Goal: Task Accomplishment & Management: Manage account settings

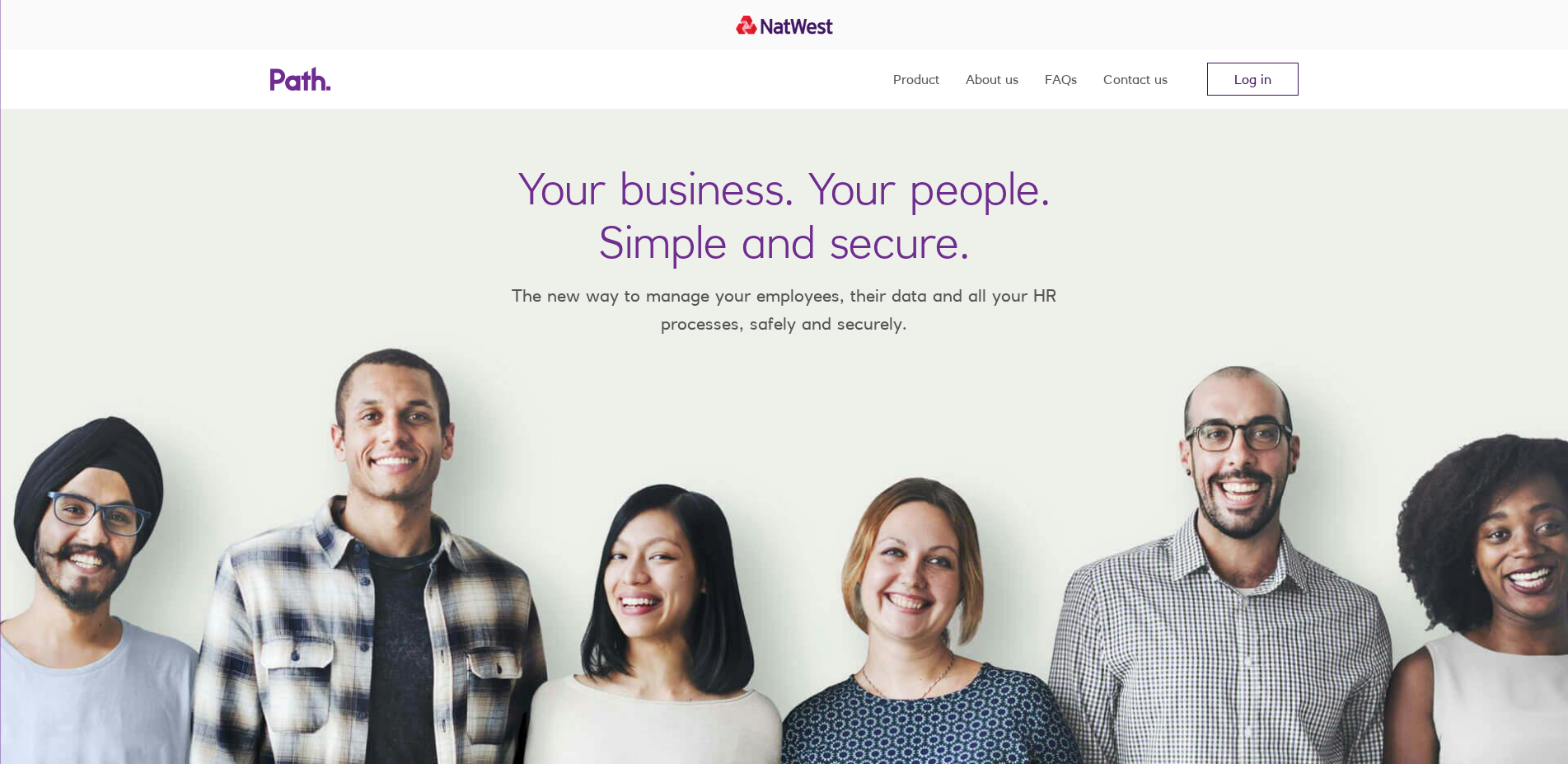
click at [1277, 87] on link "Log in" at bounding box center [1253, 79] width 92 height 33
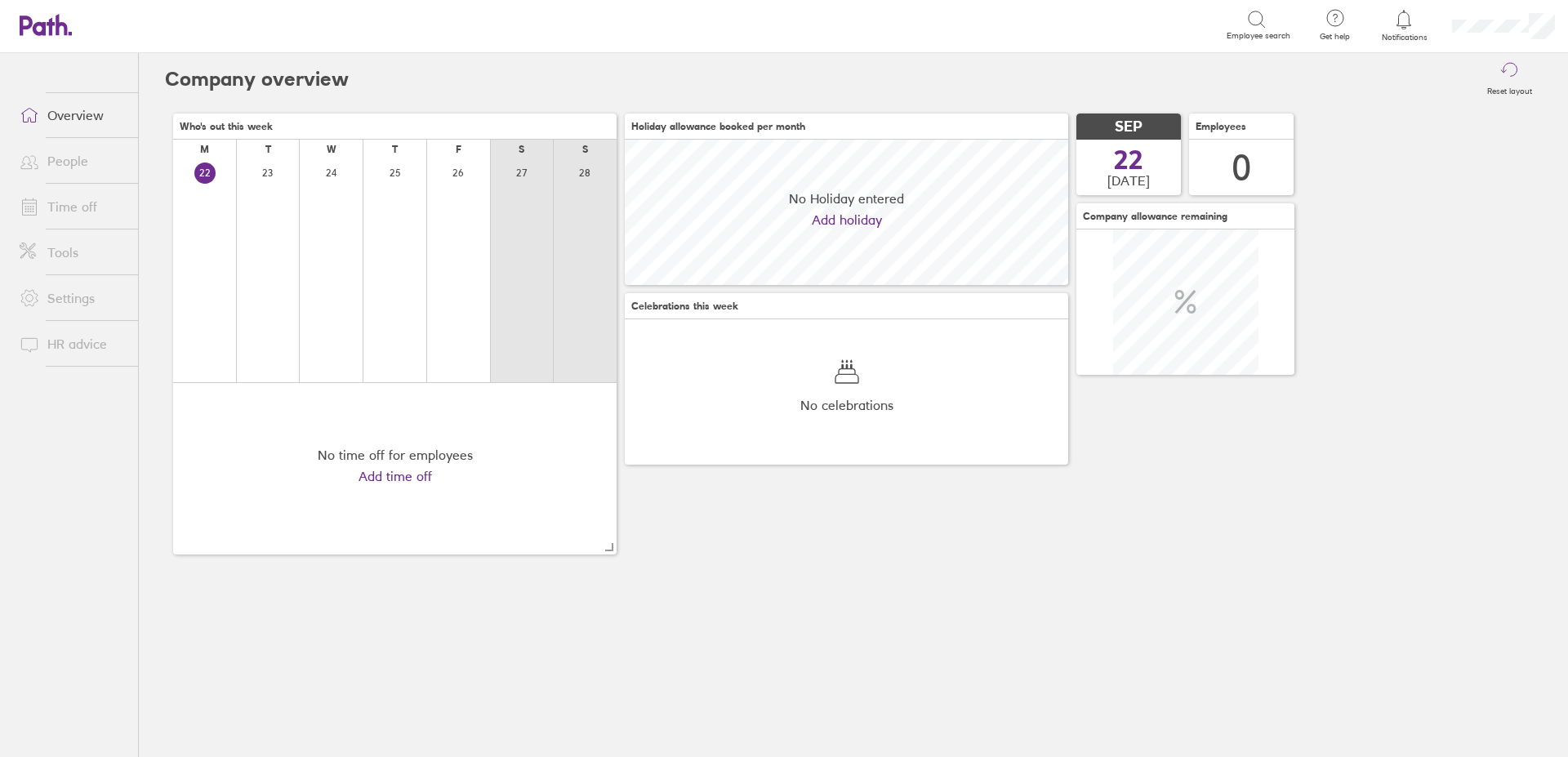
scroll to position [145, 443]
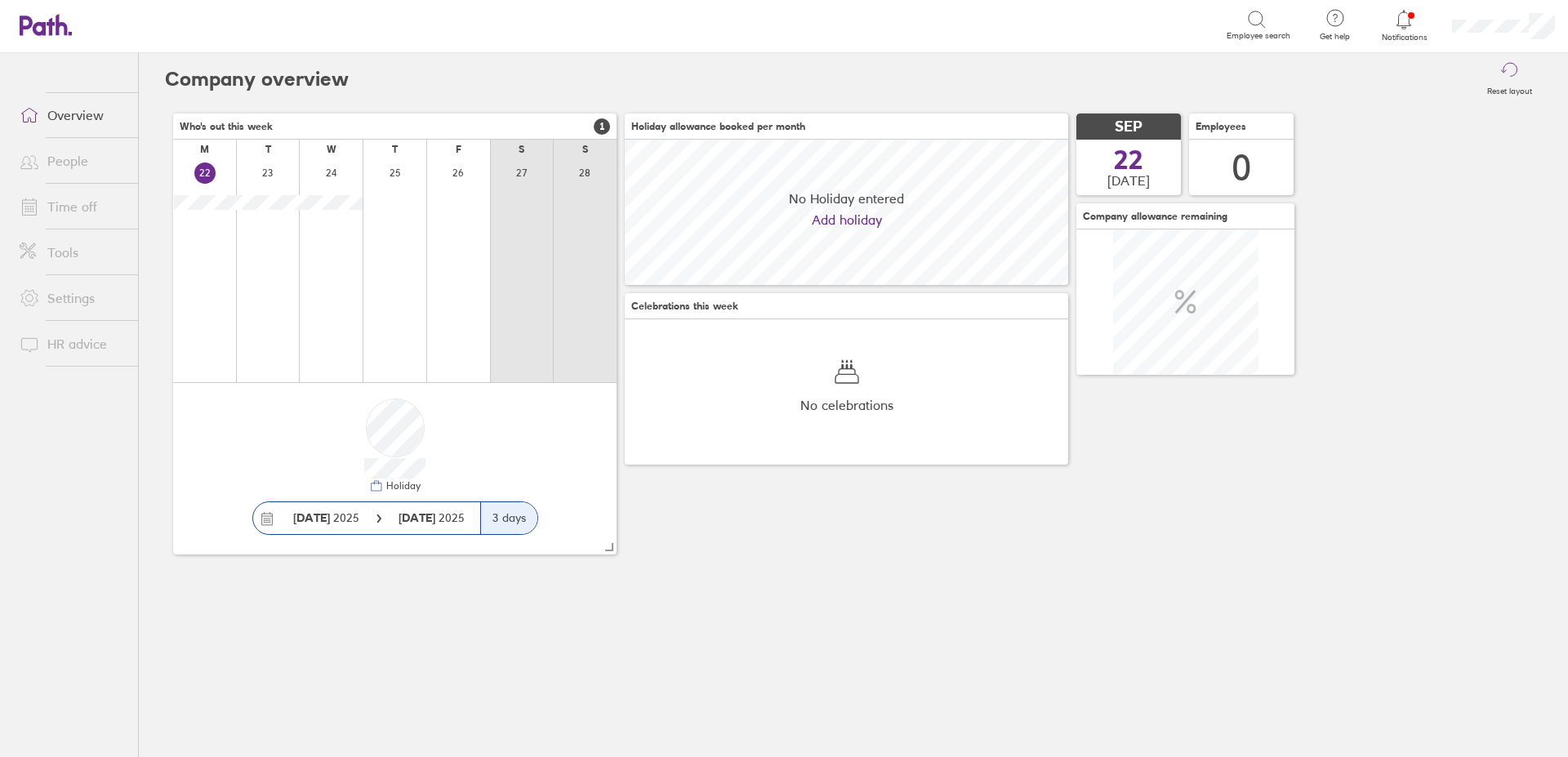
click at [83, 206] on link "Time off" at bounding box center [72, 207] width 131 height 33
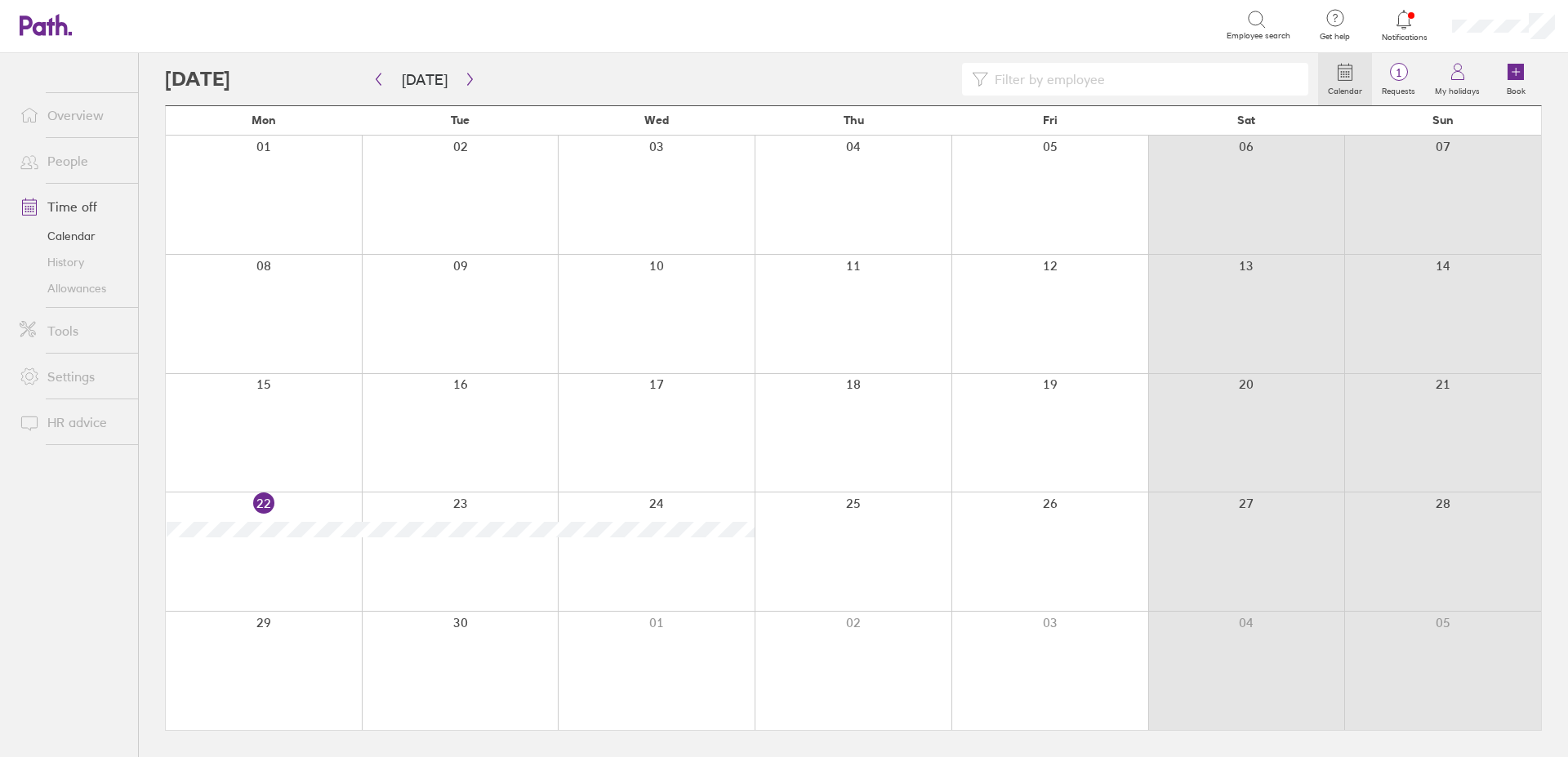
click at [1014, 659] on div at bounding box center [1050, 670] width 196 height 118
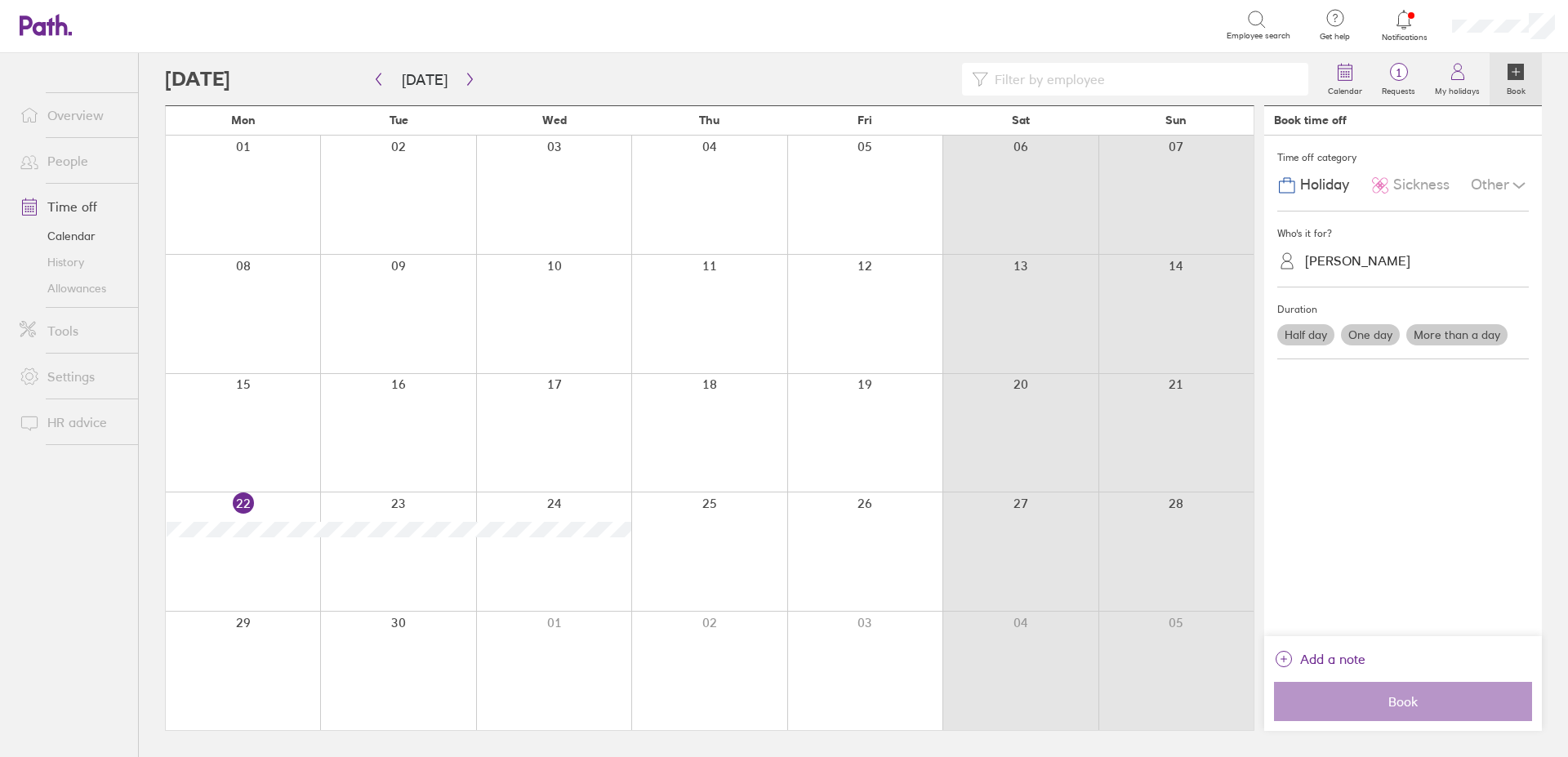
click at [873, 651] on div at bounding box center [865, 670] width 155 height 118
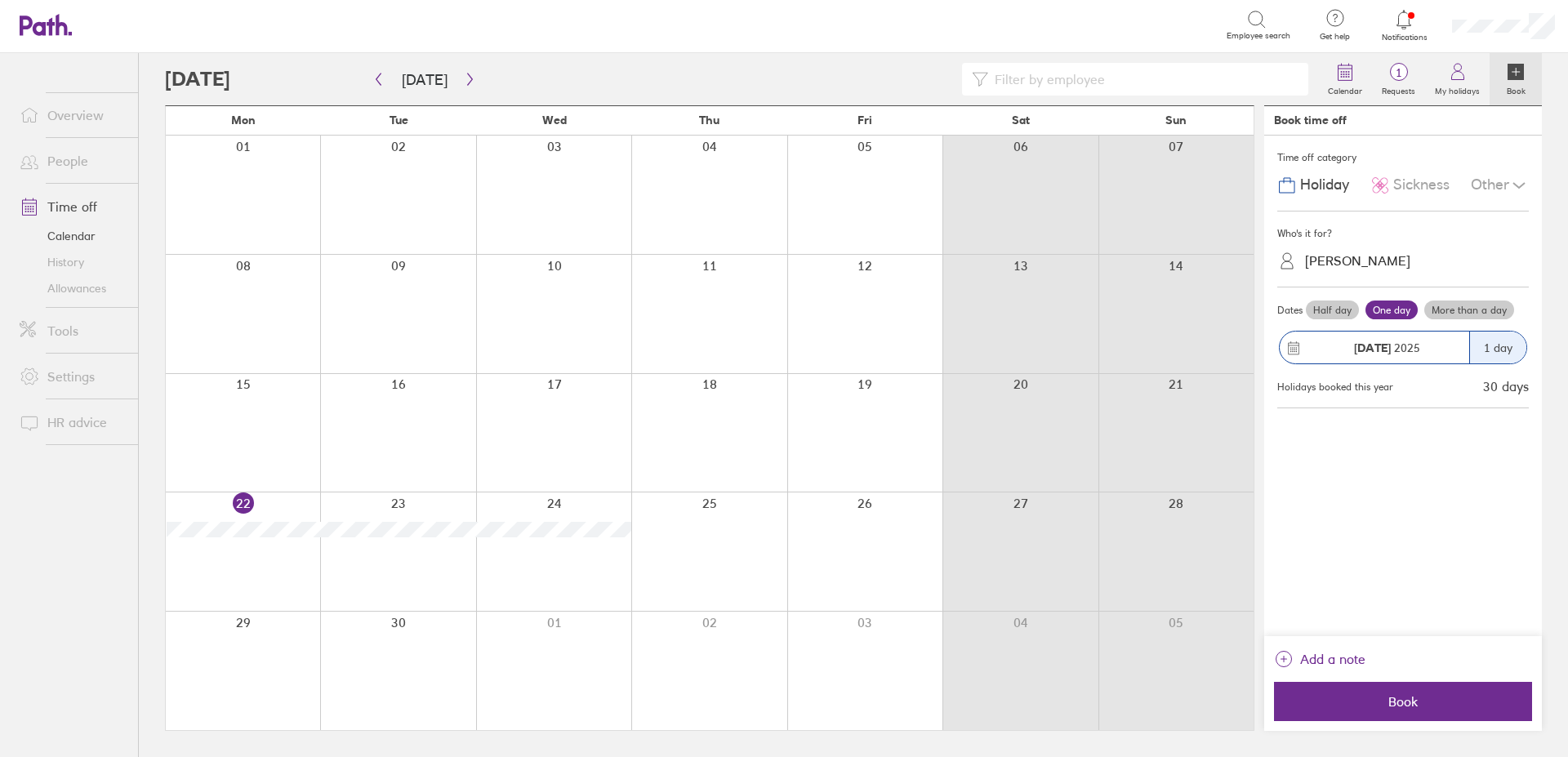
click at [888, 672] on div at bounding box center [865, 670] width 155 height 118
click at [864, 656] on div at bounding box center [865, 670] width 155 height 118
click at [462, 72] on button "button" at bounding box center [470, 79] width 21 height 27
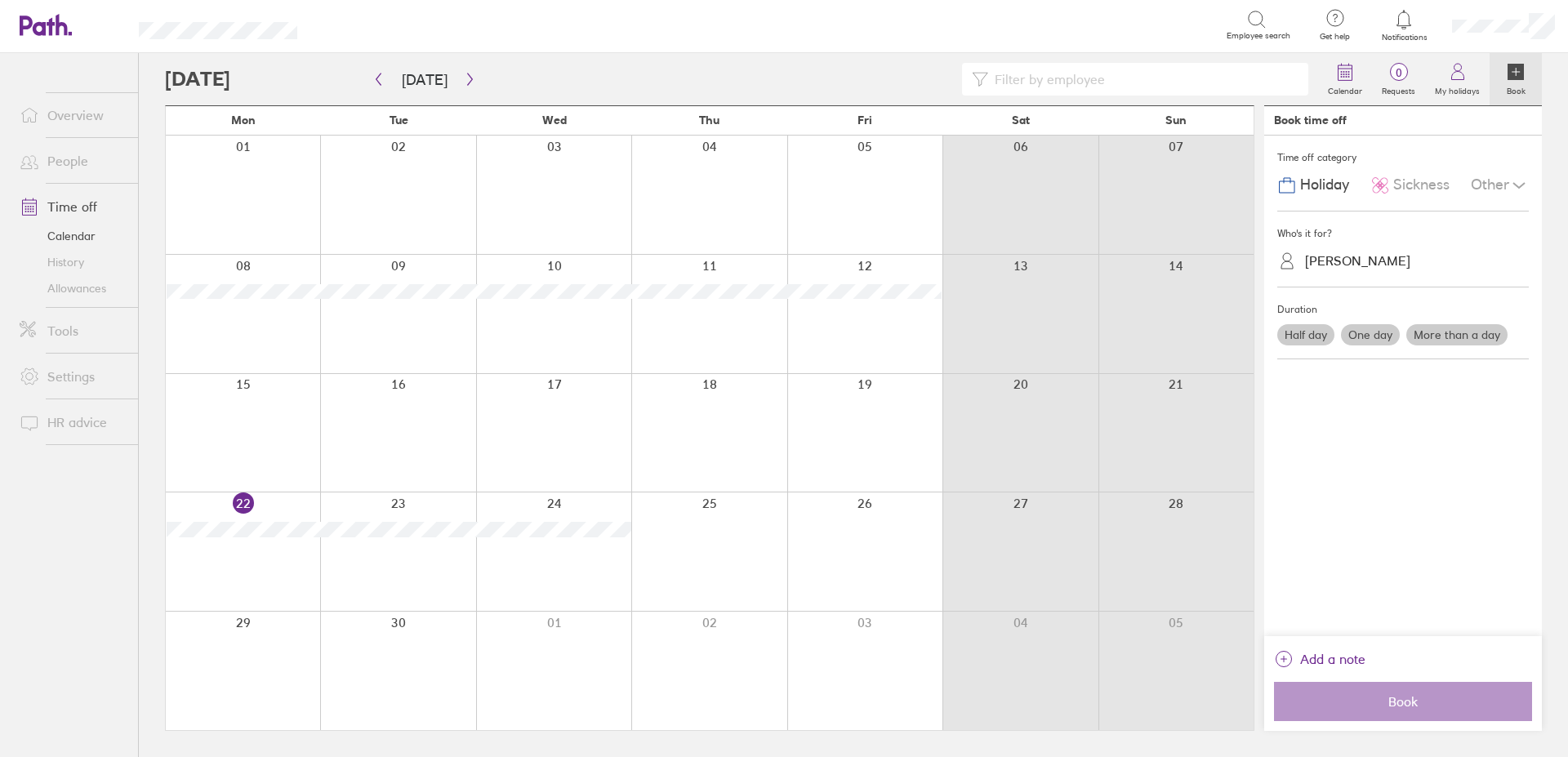
click at [868, 650] on div at bounding box center [865, 670] width 155 height 118
click at [471, 73] on button "button" at bounding box center [470, 79] width 21 height 27
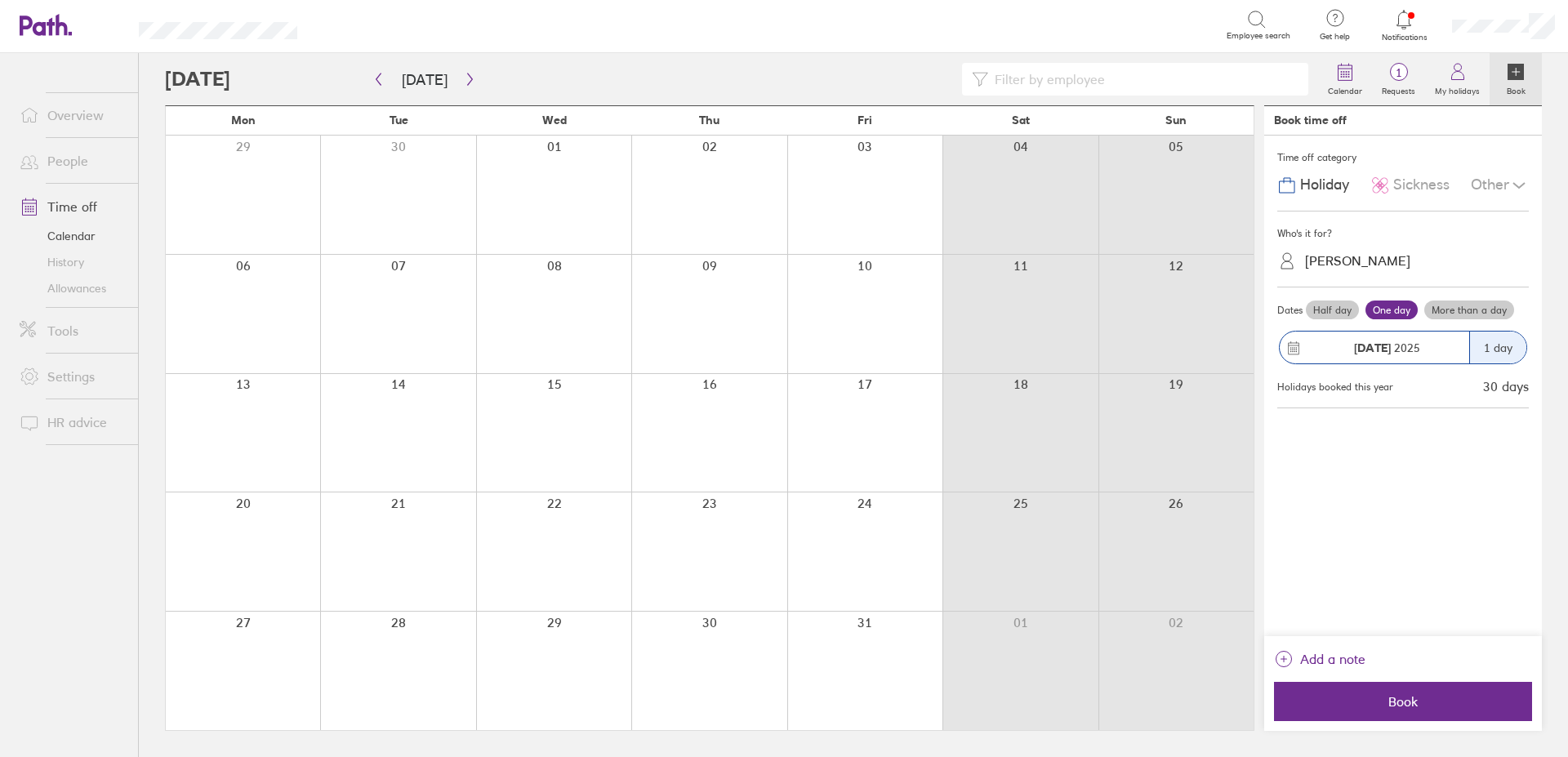
click at [1343, 312] on label "Half day" at bounding box center [1332, 310] width 53 height 20
click at [0, 0] on input "Half day" at bounding box center [0, 0] width 0 height 0
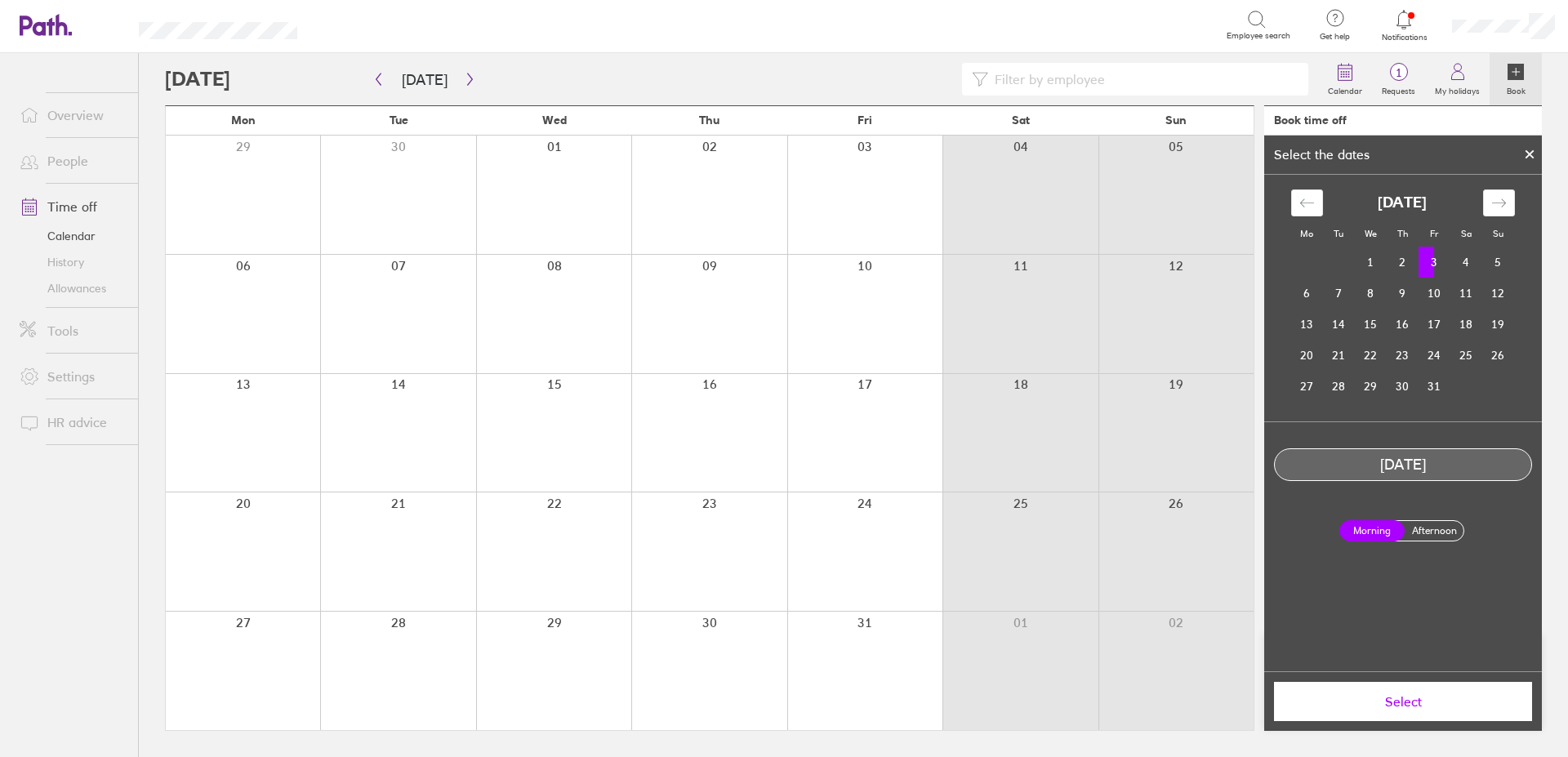
click at [1424, 534] on label "Afternoon" at bounding box center [1433, 531] width 65 height 20
click at [0, 0] on input "Afternoon" at bounding box center [0, 0] width 0 height 0
click at [1400, 703] on span "Select" at bounding box center [1402, 702] width 235 height 15
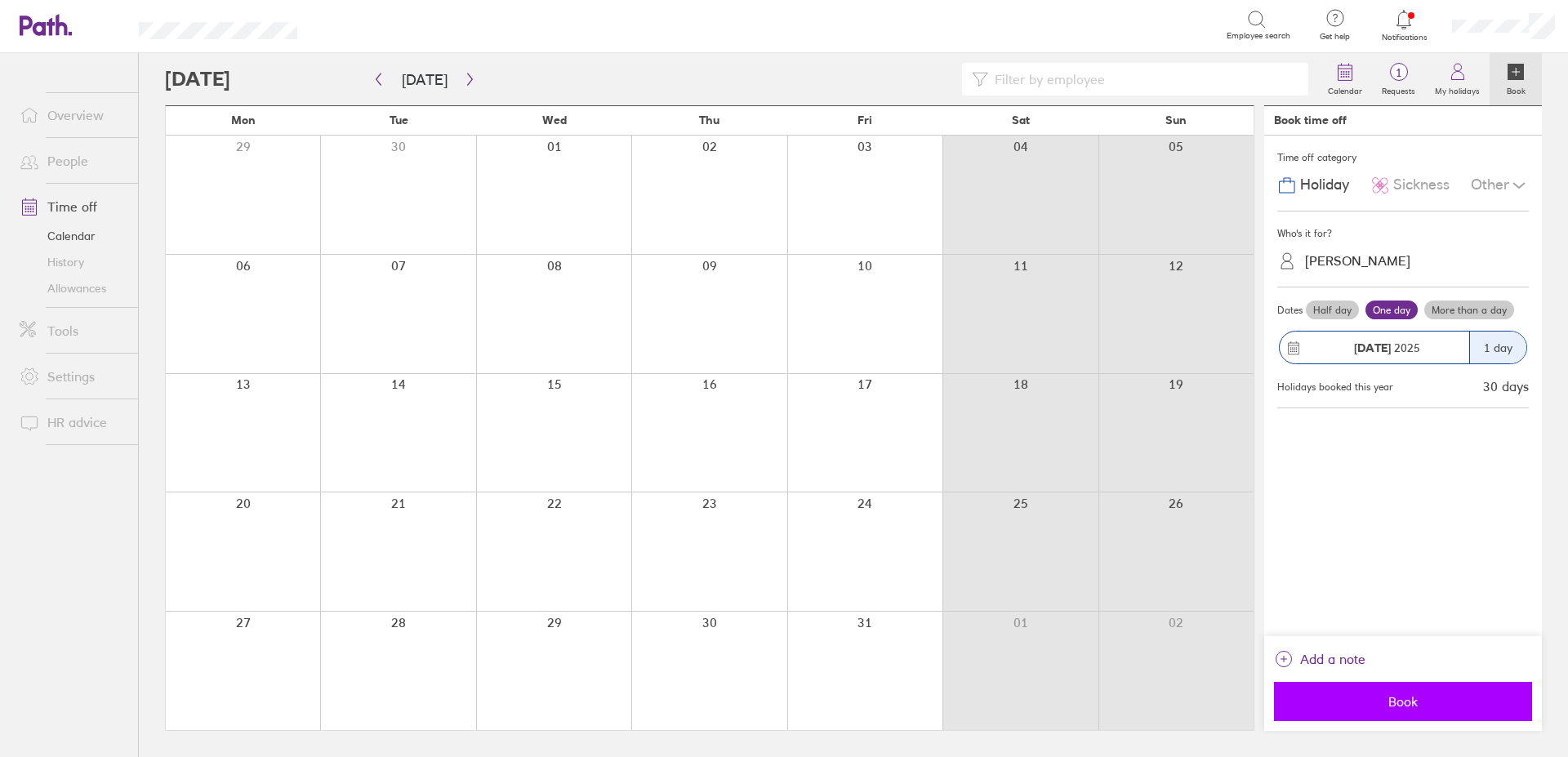
click at [1405, 698] on span "Book" at bounding box center [1402, 702] width 235 height 15
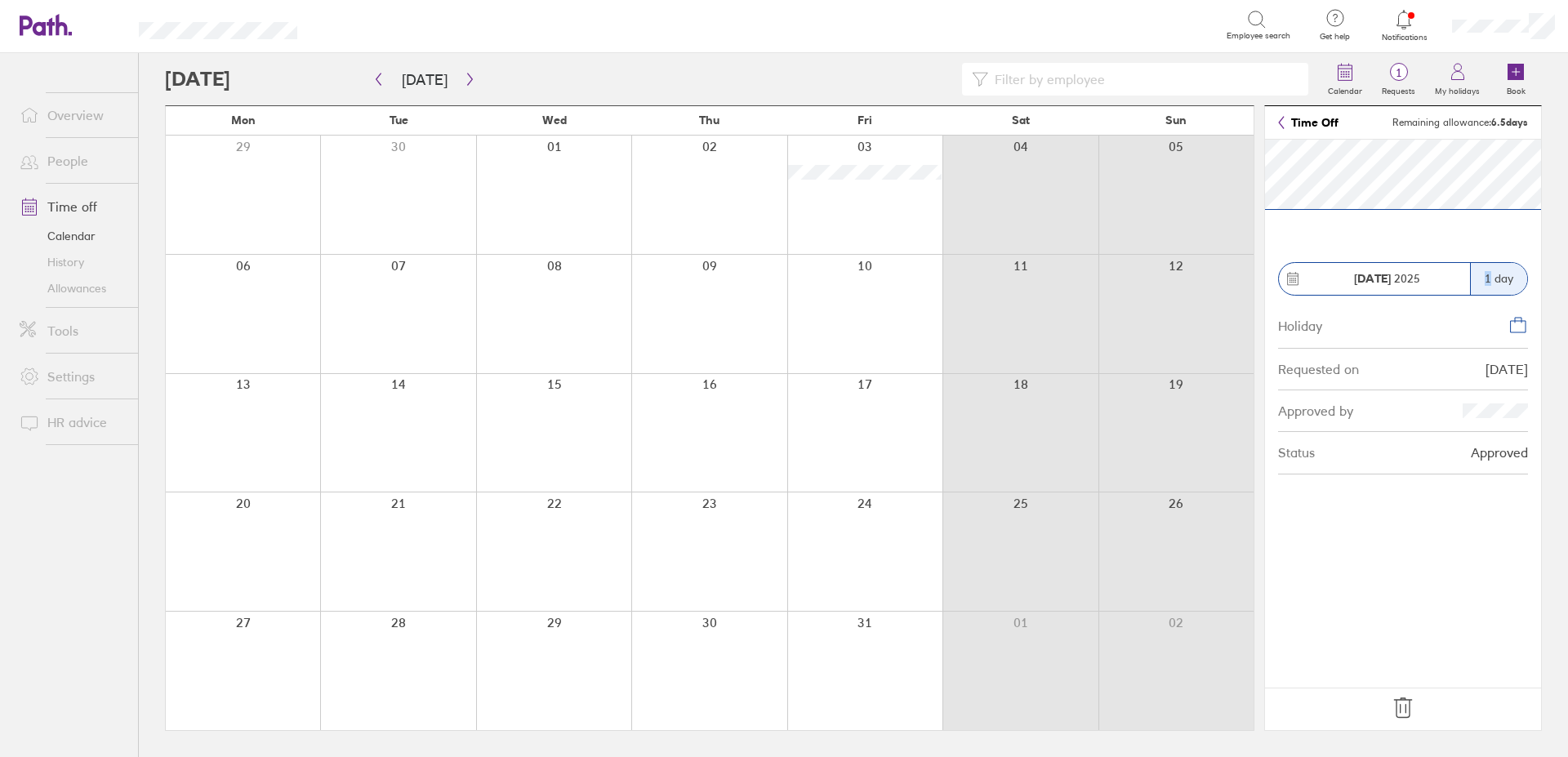
click at [1488, 284] on div "1 day" at bounding box center [1498, 279] width 57 height 32
click at [1504, 272] on div "1 day" at bounding box center [1498, 279] width 57 height 32
click at [1512, 329] on icon at bounding box center [1518, 325] width 20 height 20
click at [1406, 707] on icon at bounding box center [1402, 708] width 17 height 20
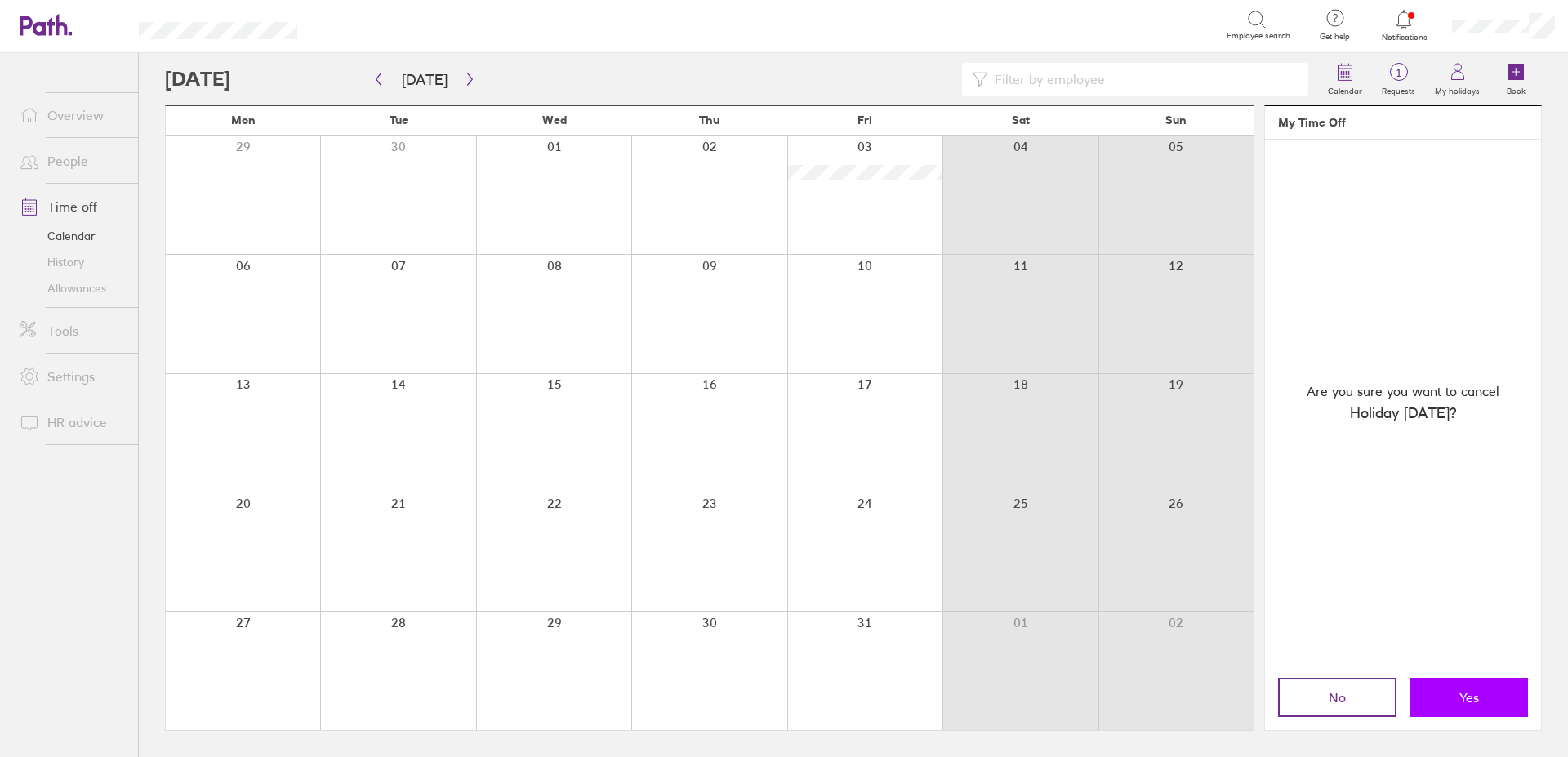
click at [1446, 703] on button "Yes" at bounding box center [1468, 697] width 118 height 39
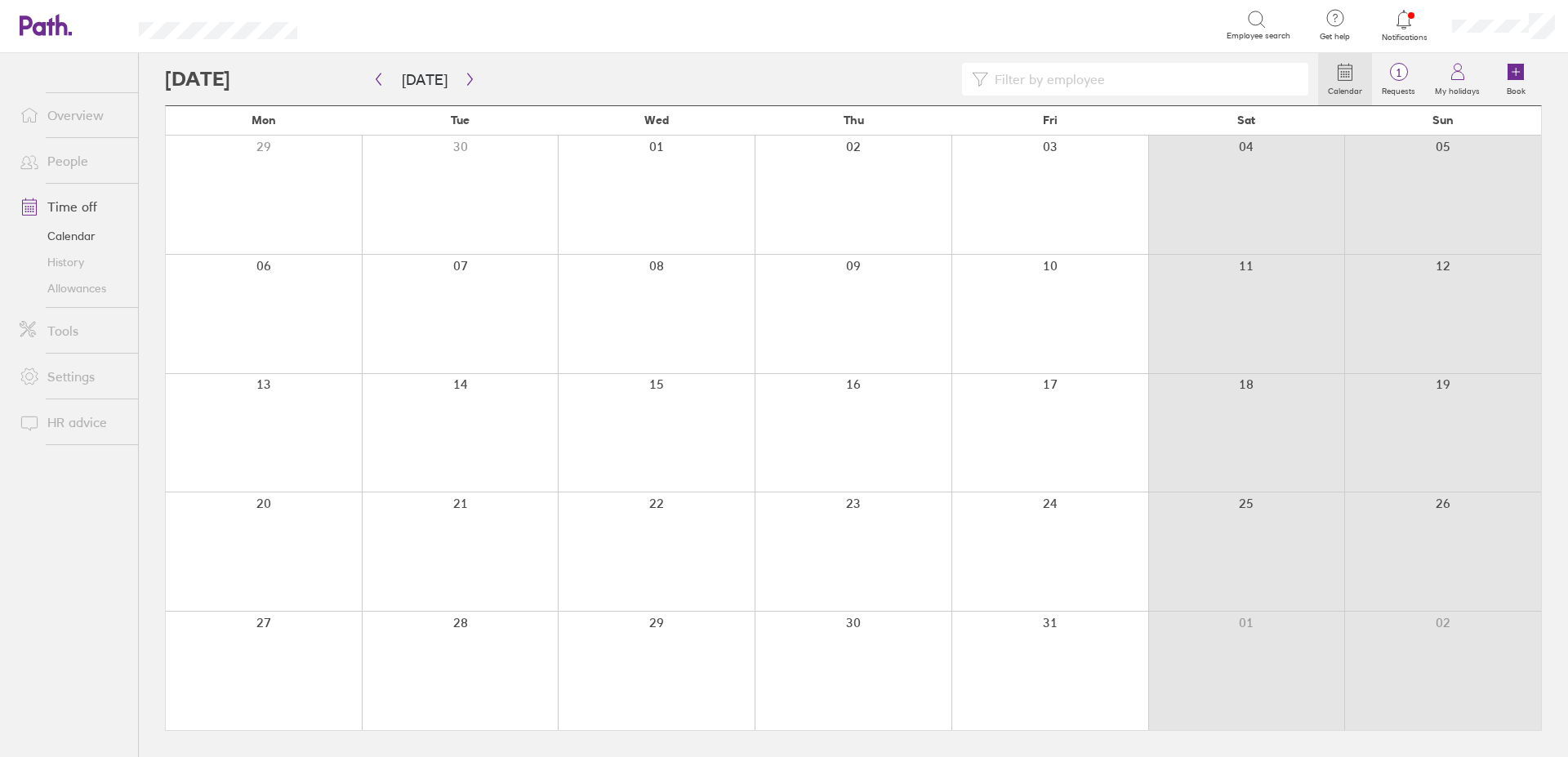
click at [1018, 199] on div at bounding box center [1050, 194] width 196 height 118
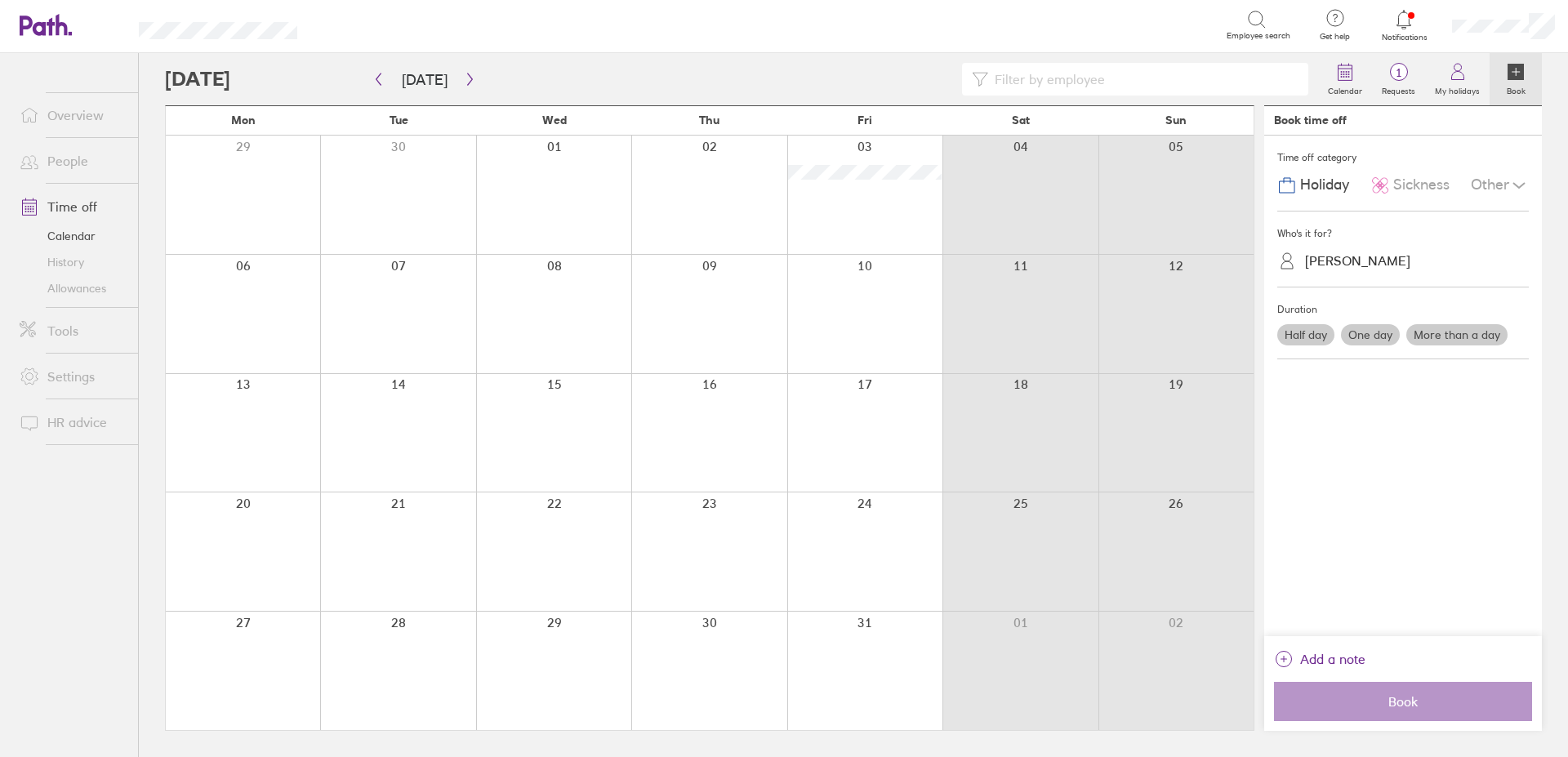
click at [1310, 335] on label "Half day" at bounding box center [1306, 335] width 57 height 21
click at [0, 0] on input "Half day" at bounding box center [0, 0] width 0 height 0
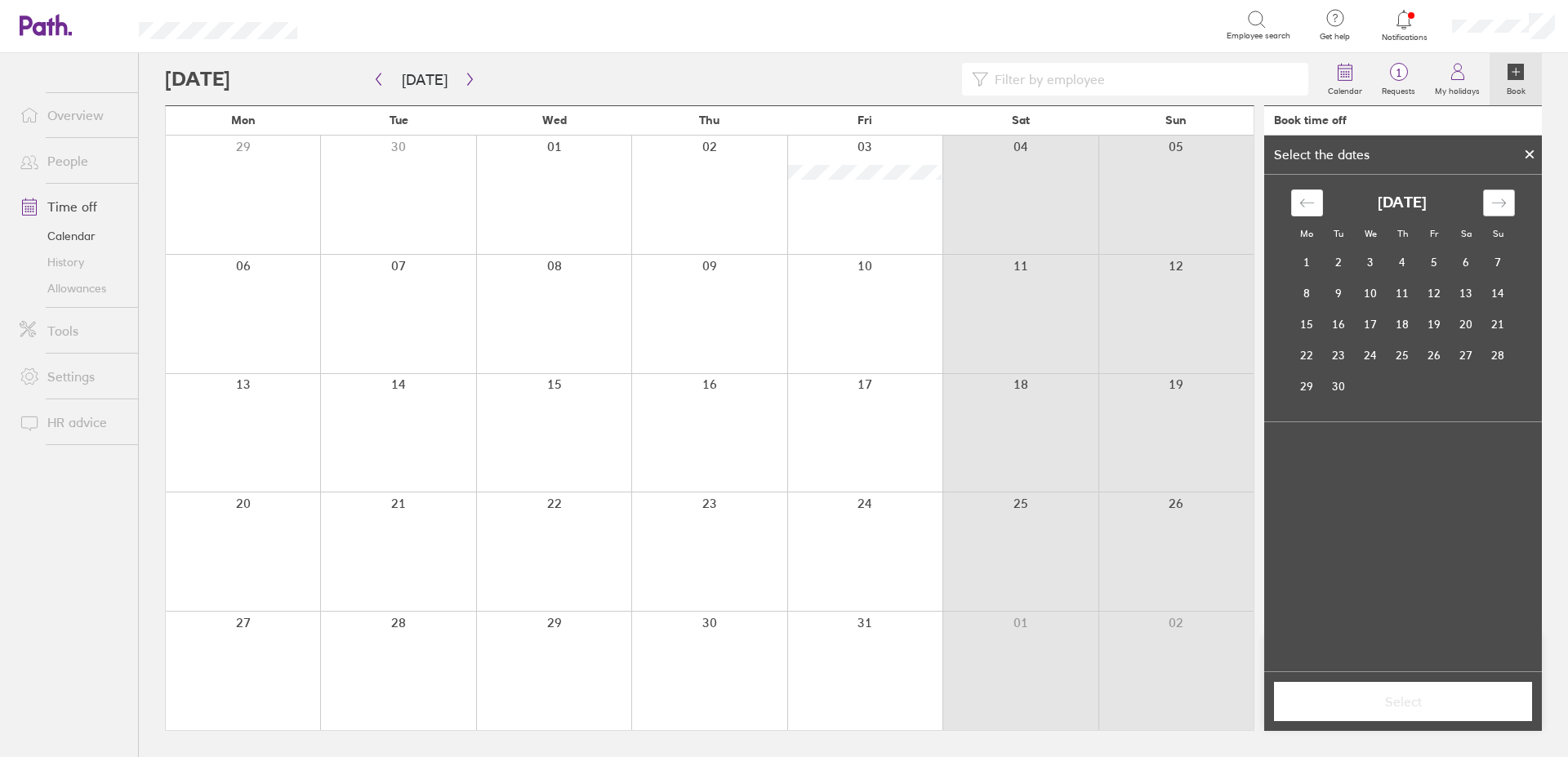
click at [1501, 198] on icon "Move forward to switch to the next month." at bounding box center [1499, 202] width 16 height 16
click at [1431, 261] on td "3" at bounding box center [1434, 263] width 32 height 31
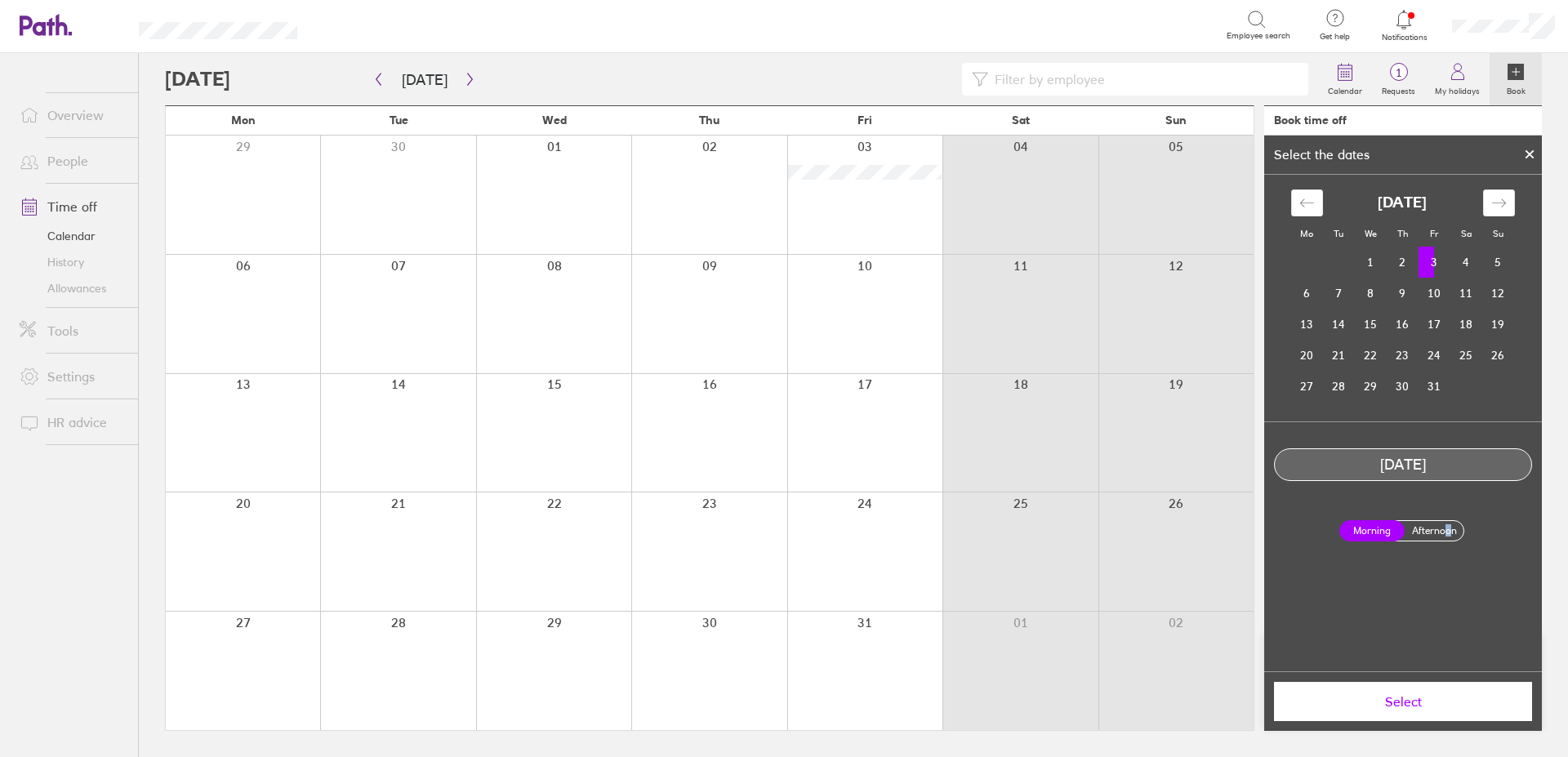
click at [1453, 530] on label "Afternoon" at bounding box center [1433, 531] width 65 height 20
click at [1416, 529] on label "Afternoon" at bounding box center [1433, 531] width 65 height 20
click at [0, 0] on input "Afternoon" at bounding box center [0, 0] width 0 height 0
click at [1417, 698] on span "Select" at bounding box center [1402, 702] width 235 height 15
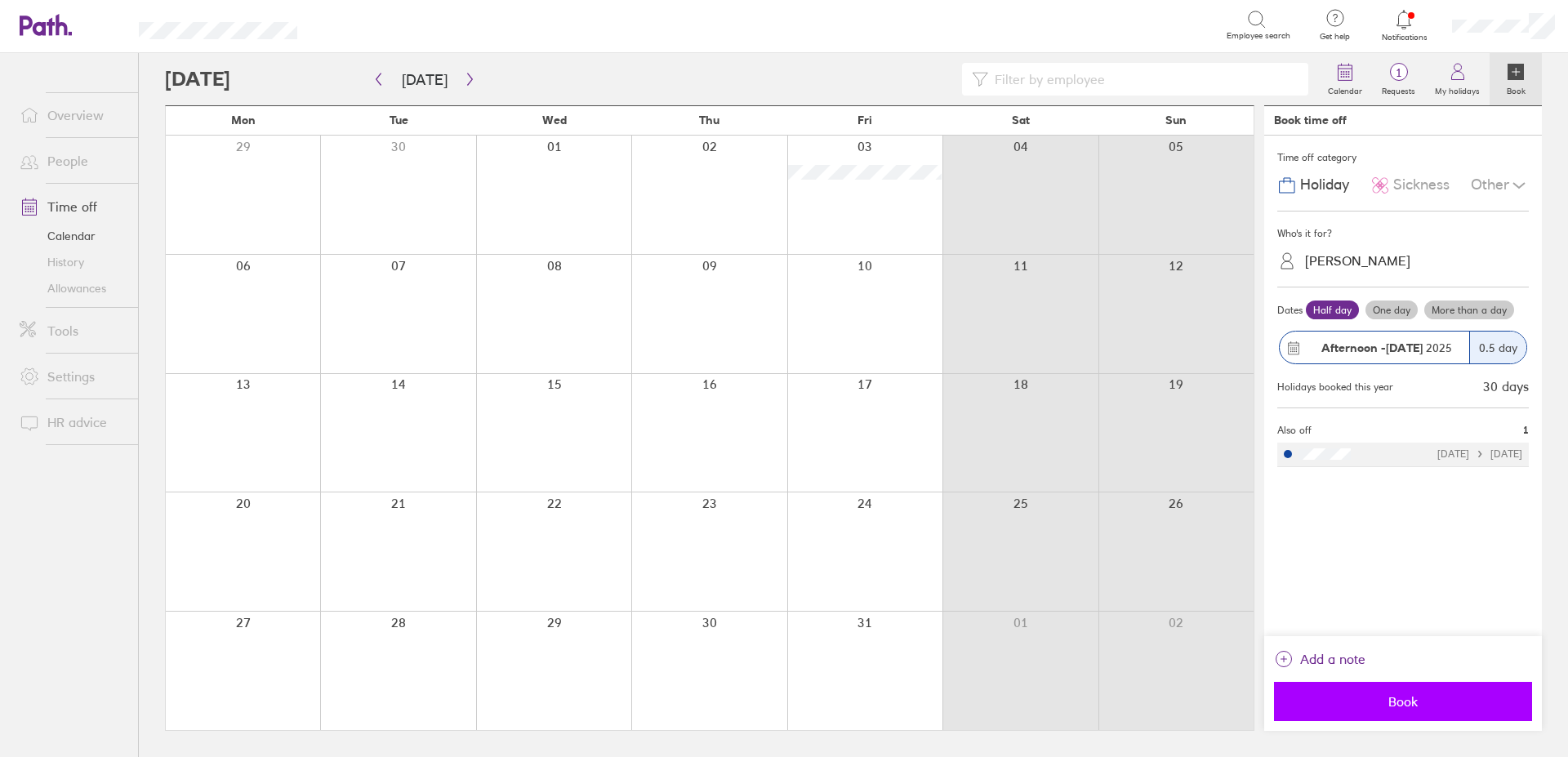
click at [1427, 700] on span "Book" at bounding box center [1402, 702] width 235 height 15
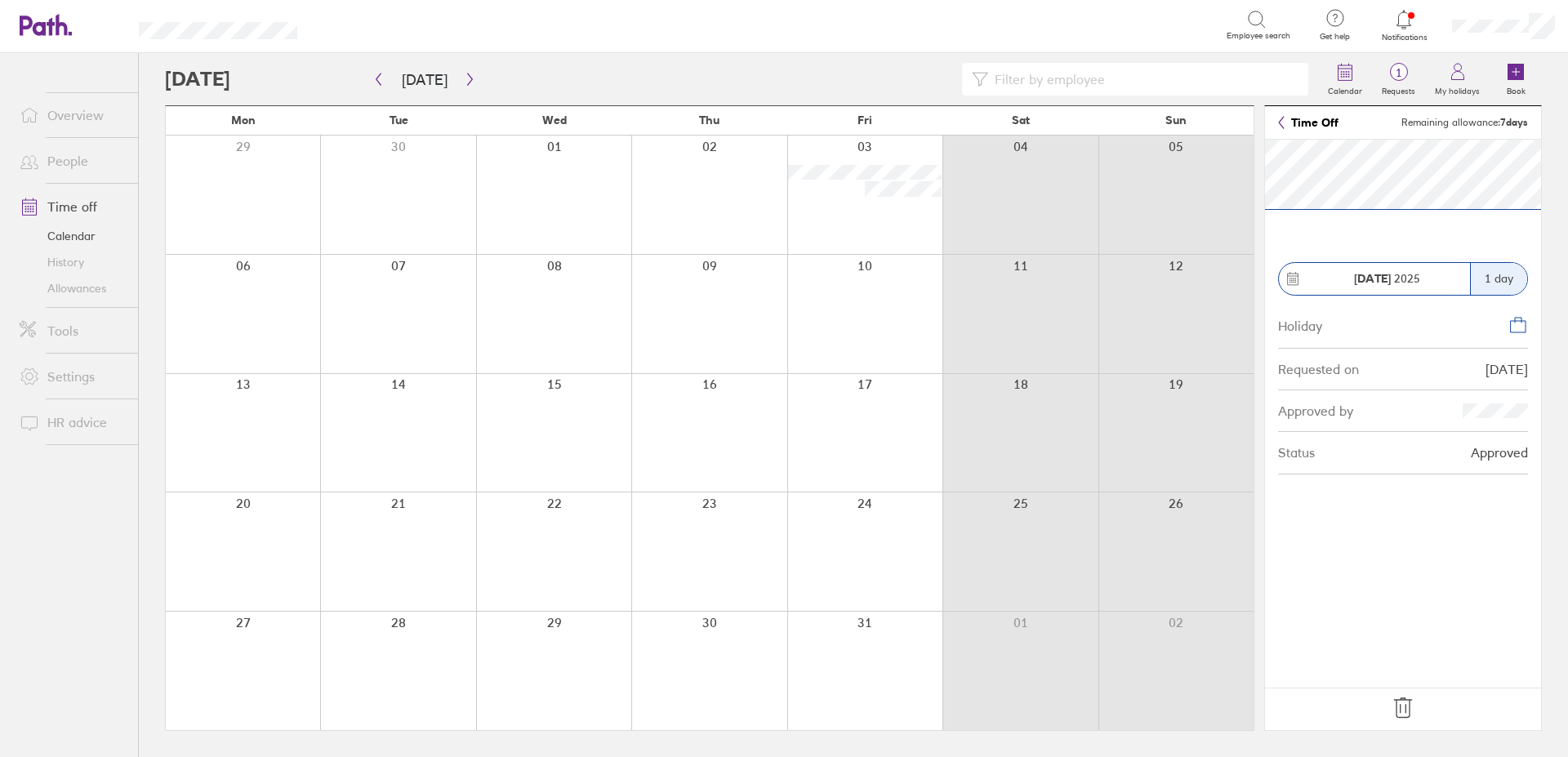
click at [1406, 717] on icon at bounding box center [1402, 708] width 17 height 20
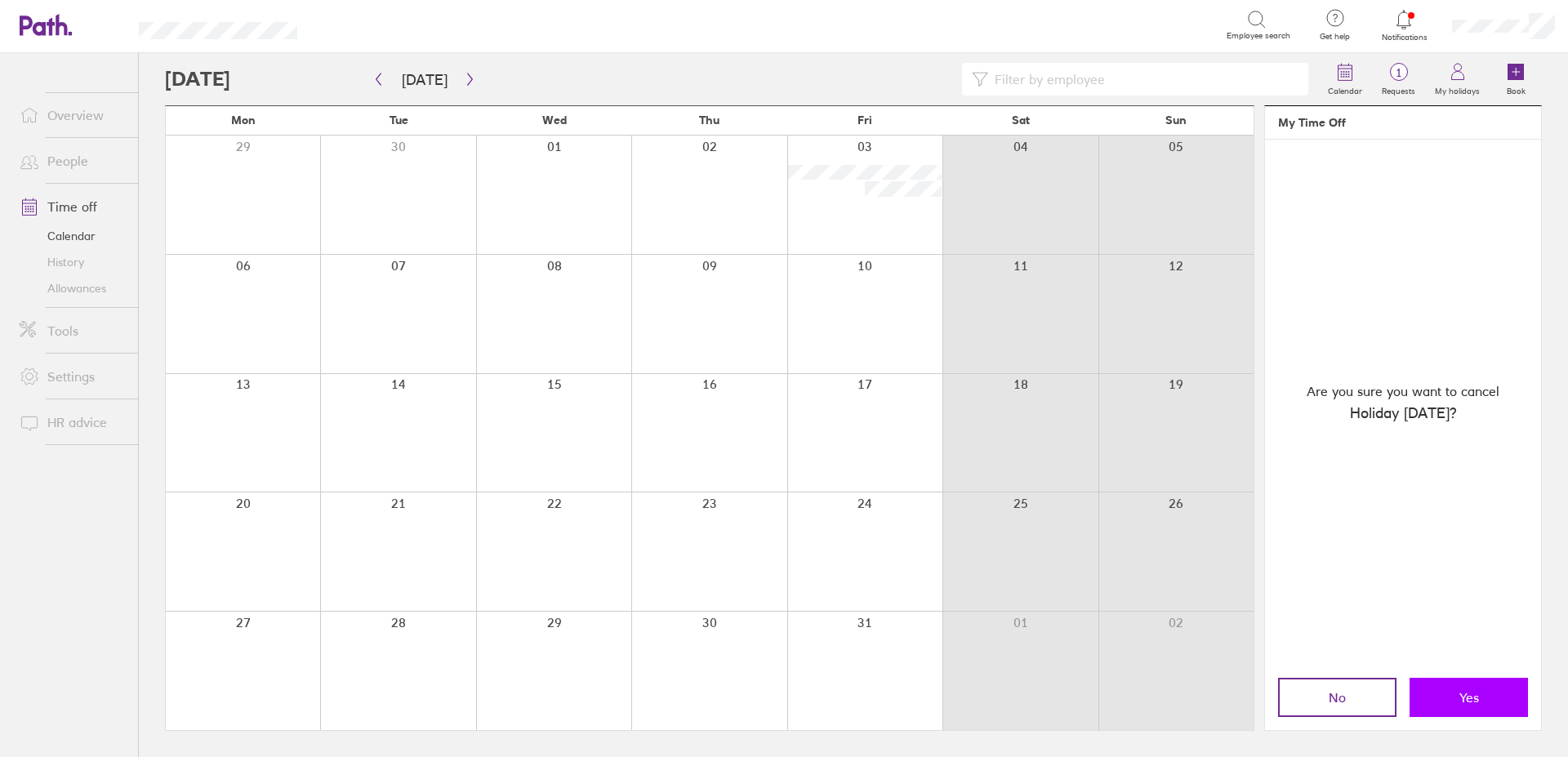
click at [1443, 688] on button "Yes" at bounding box center [1468, 697] width 118 height 39
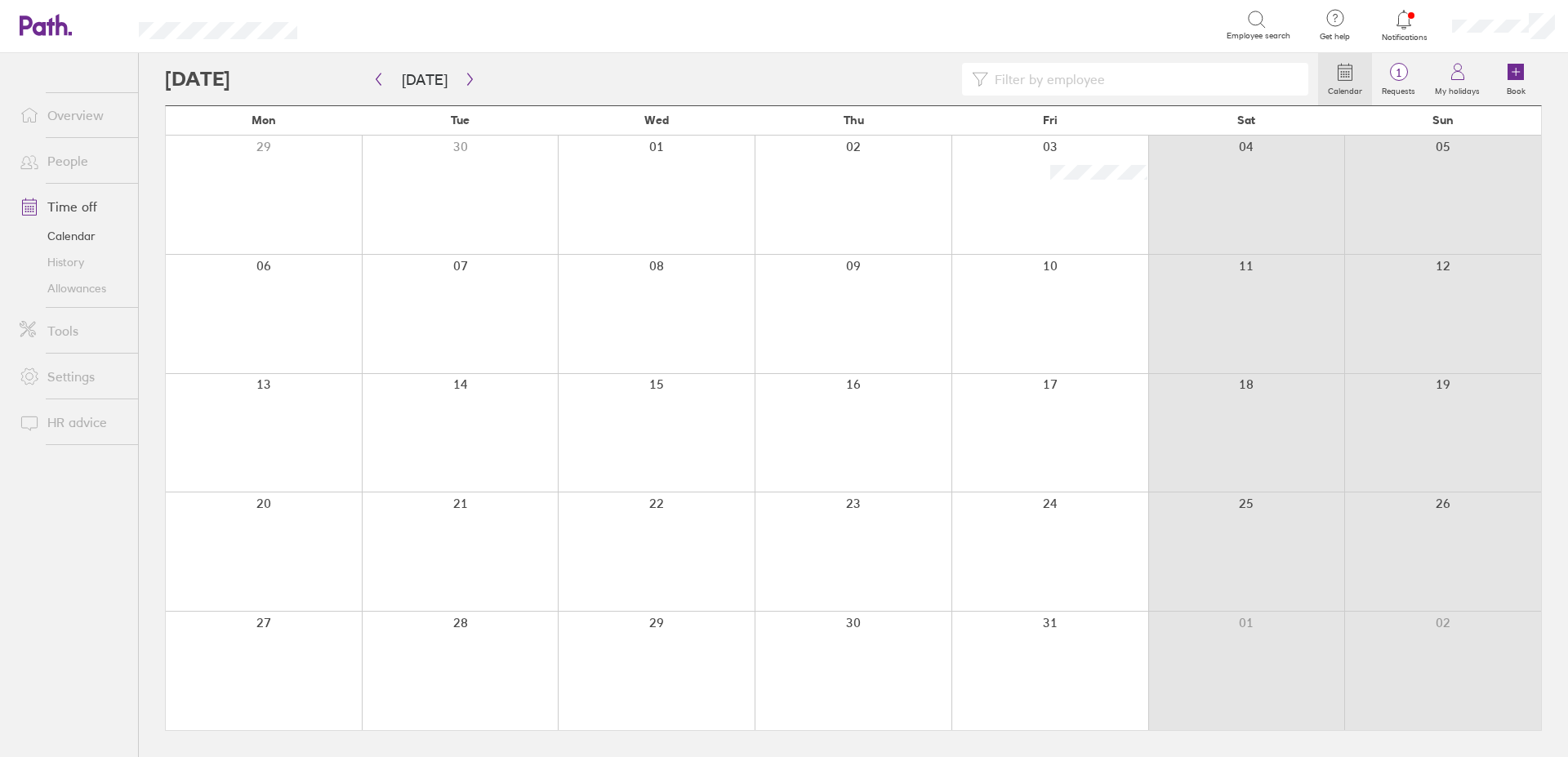
click at [254, 335] on div at bounding box center [263, 314] width 196 height 118
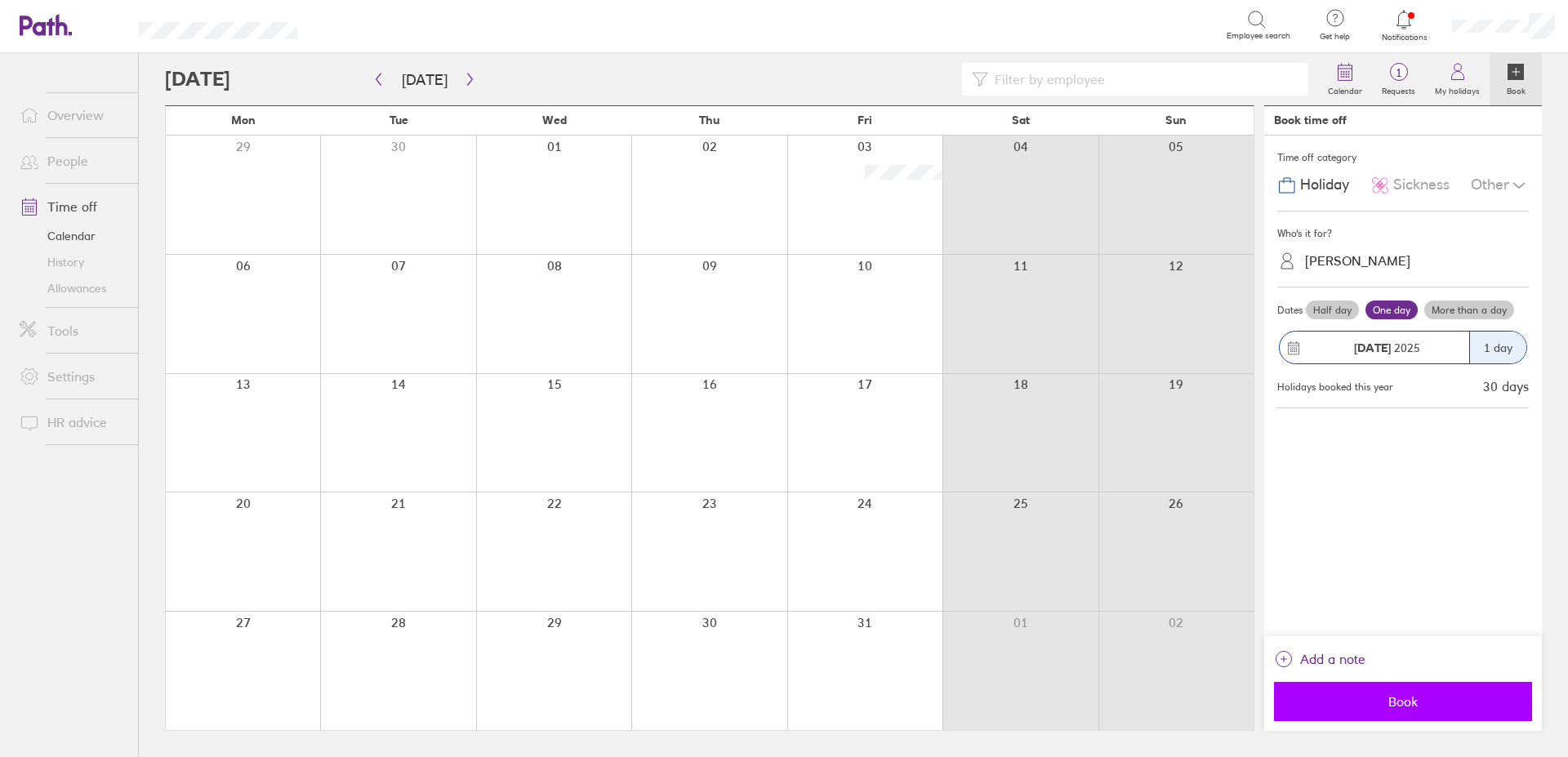
click at [1407, 704] on span "Book" at bounding box center [1402, 702] width 235 height 15
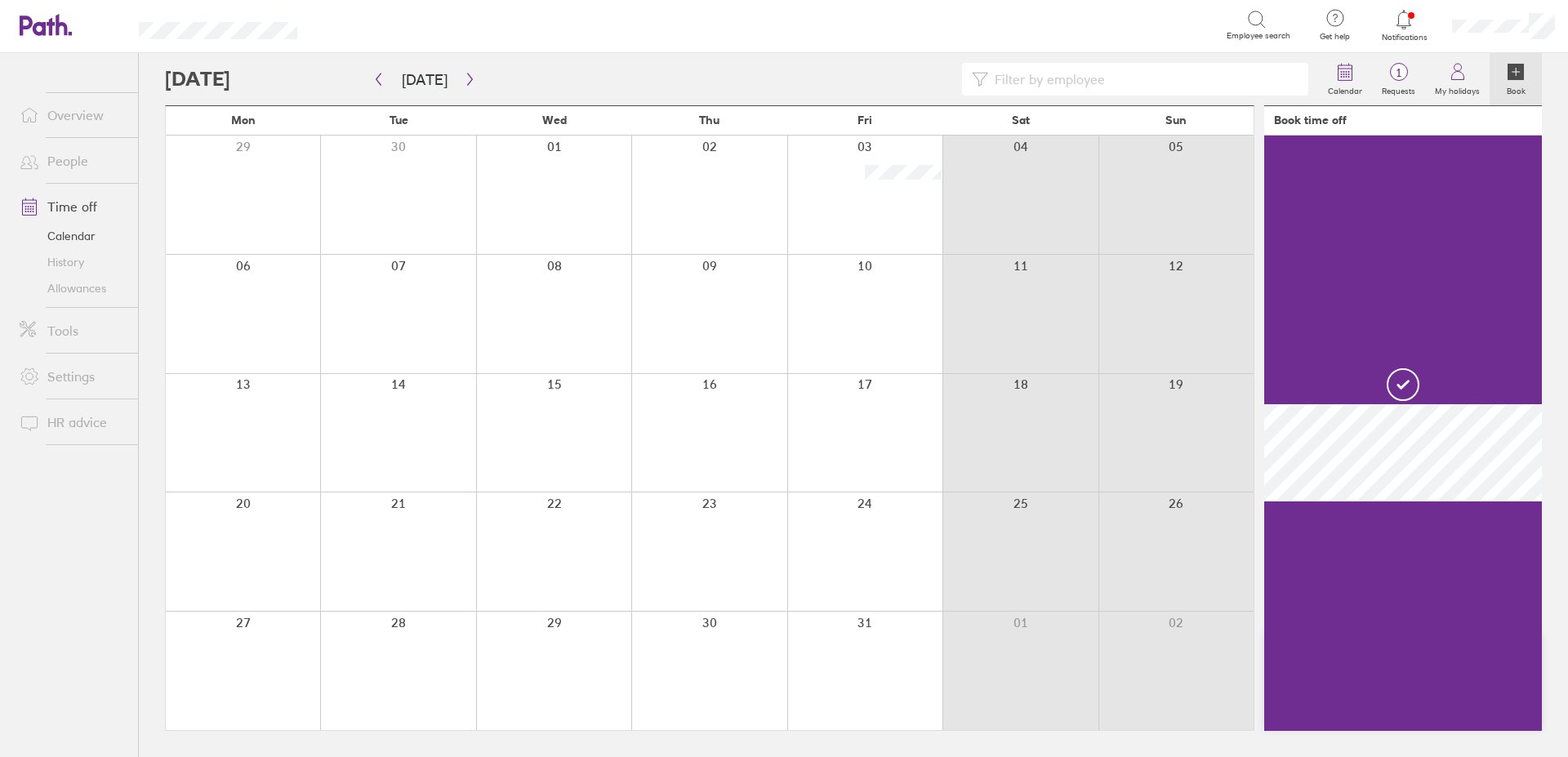
click at [1398, 24] on icon at bounding box center [1404, 20] width 20 height 20
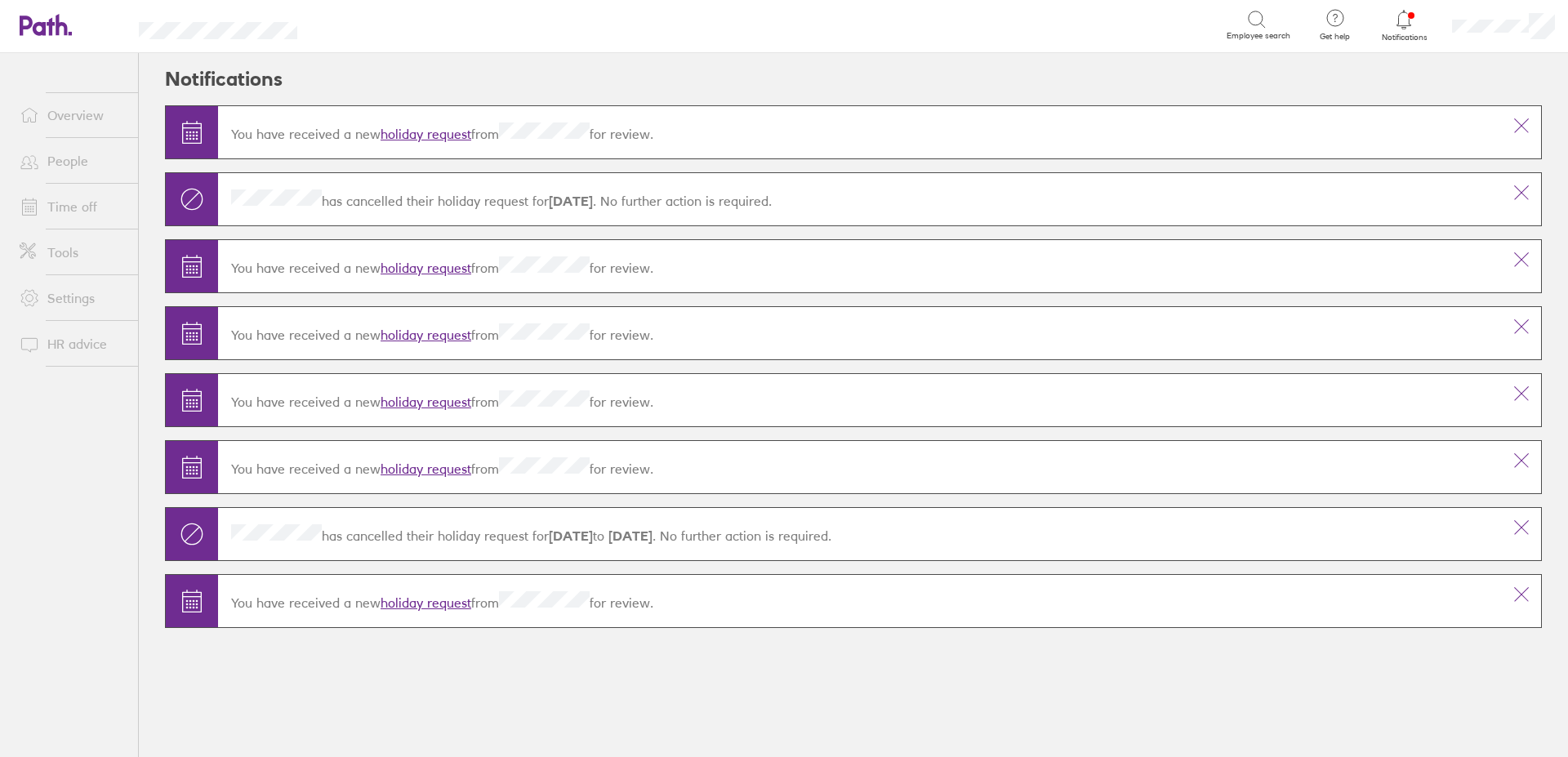
click at [1405, 17] on icon at bounding box center [1404, 20] width 20 height 20
click at [1519, 125] on icon at bounding box center [1522, 126] width 20 height 20
click at [1520, 190] on icon at bounding box center [1522, 193] width 20 height 20
click at [1514, 258] on icon at bounding box center [1522, 260] width 20 height 20
click at [1518, 335] on icon at bounding box center [1522, 327] width 20 height 20
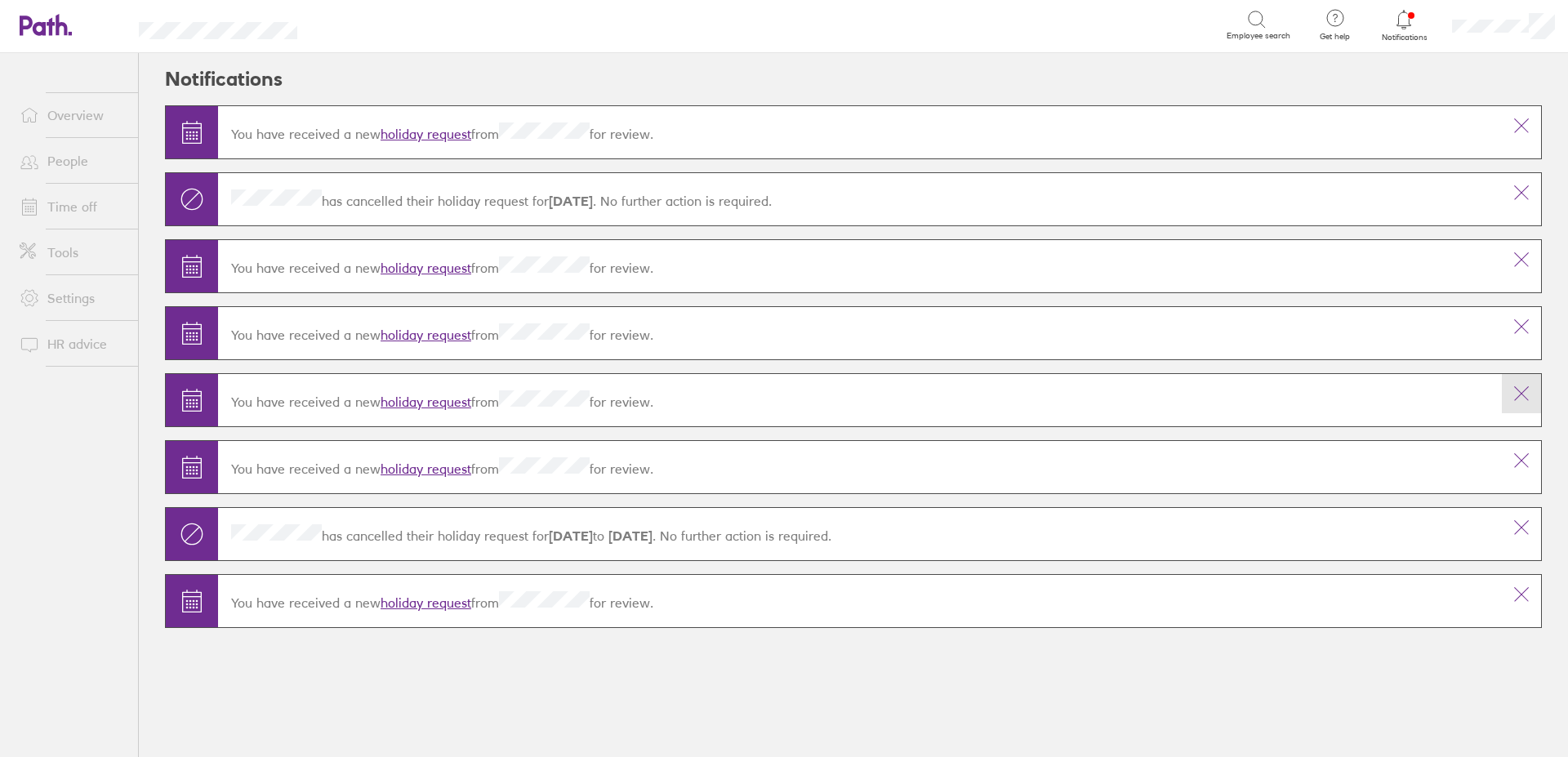
click at [1522, 401] on icon at bounding box center [1522, 394] width 20 height 20
click at [1523, 457] on icon at bounding box center [1522, 461] width 20 height 20
click at [1520, 527] on icon at bounding box center [1522, 528] width 13 height 13
click at [1523, 597] on icon at bounding box center [1522, 594] width 20 height 20
click at [95, 112] on link "Overview" at bounding box center [72, 116] width 131 height 33
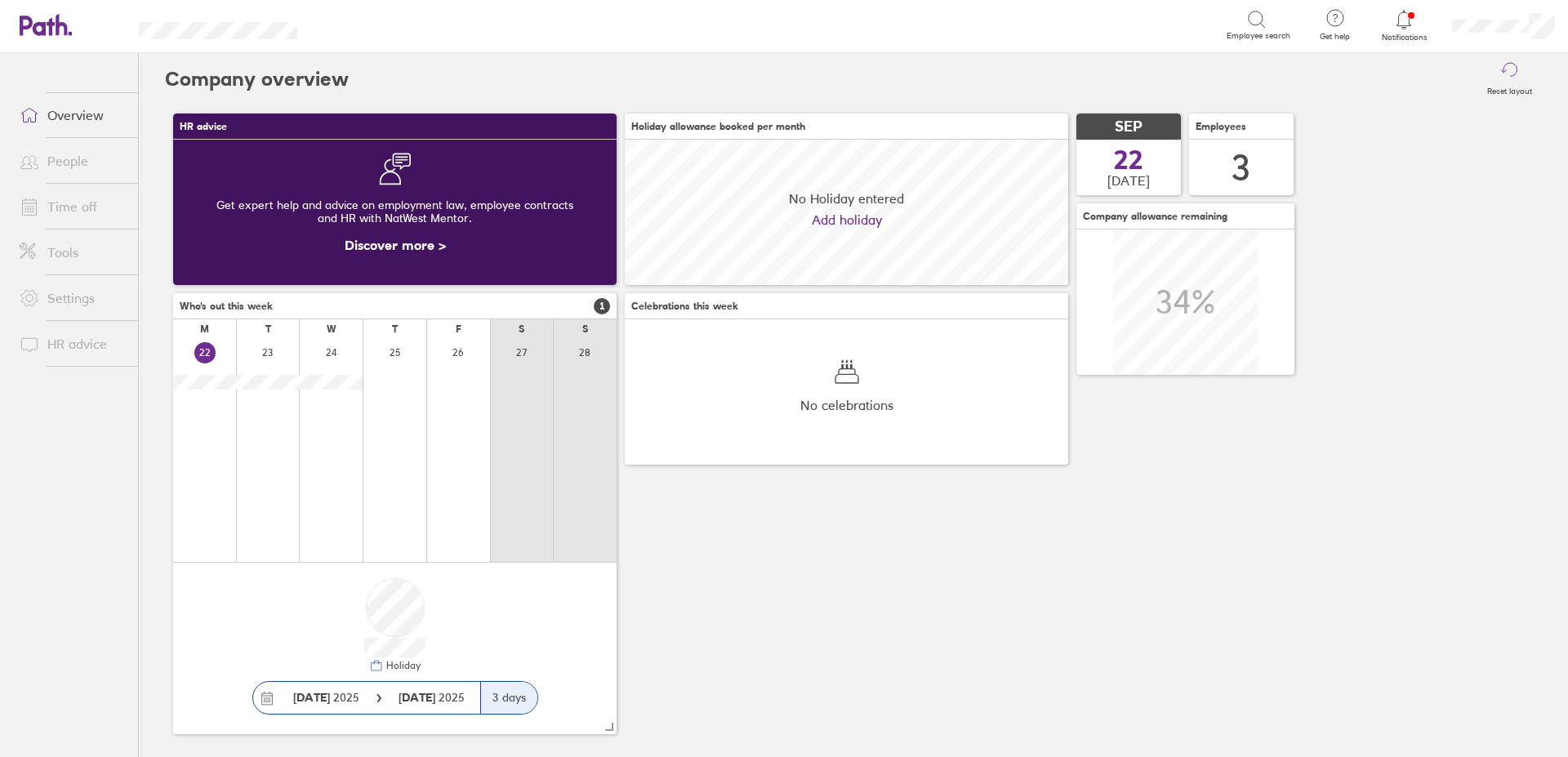
scroll to position [145, 443]
click at [1407, 31] on div at bounding box center [1404, 20] width 53 height 23
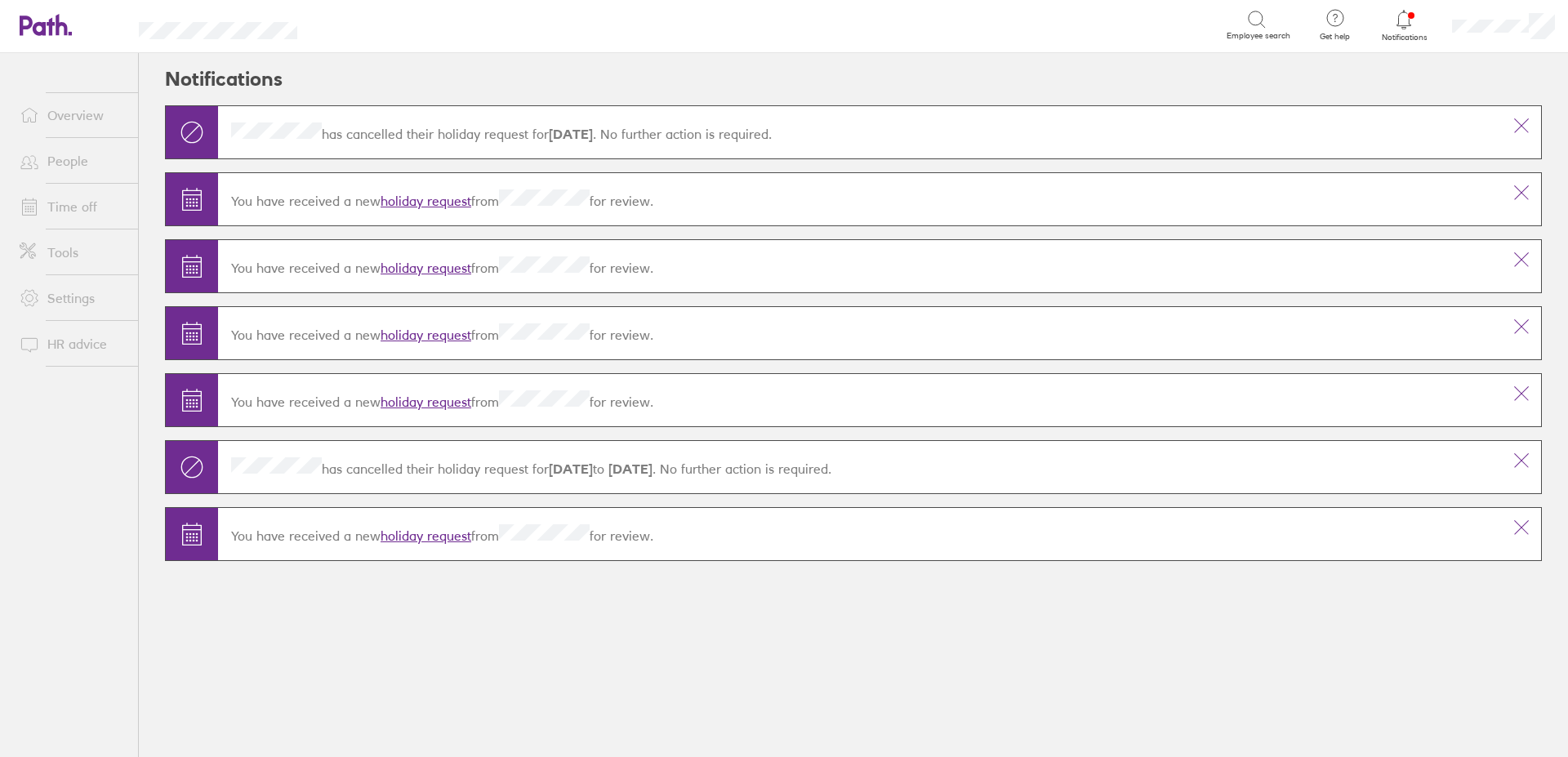
click at [62, 195] on link "Time off" at bounding box center [72, 207] width 131 height 33
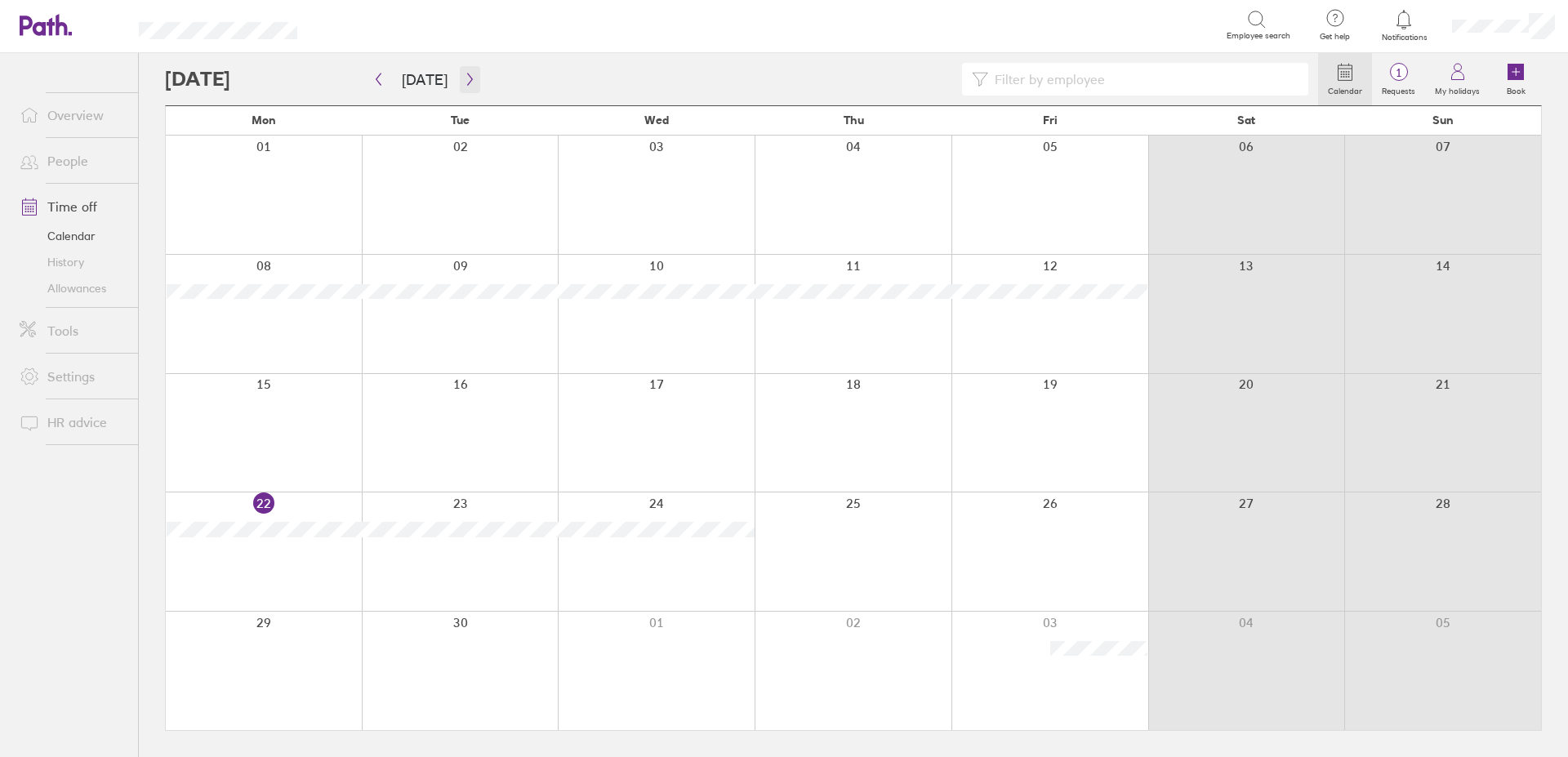
click at [460, 70] on button "button" at bounding box center [470, 79] width 21 height 27
click at [68, 265] on link "History" at bounding box center [72, 263] width 131 height 26
